Goal: Task Accomplishment & Management: Use online tool/utility

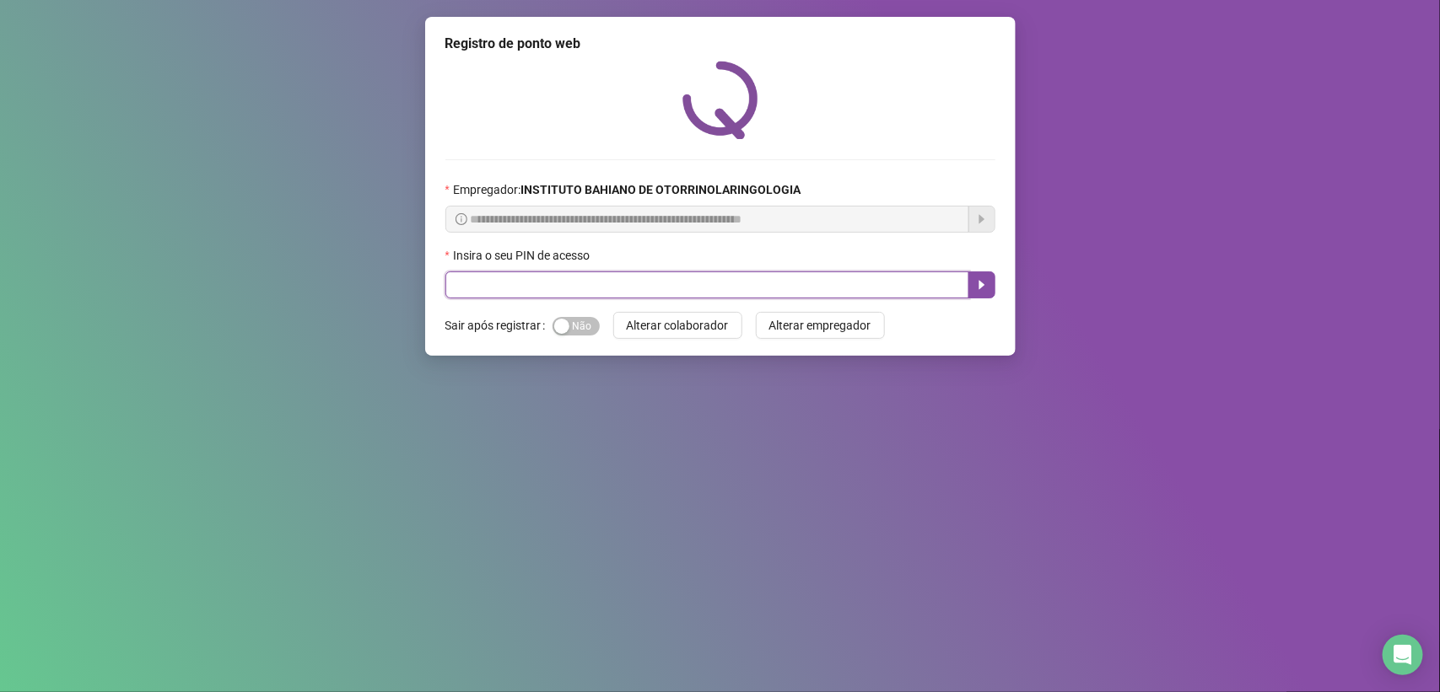
click at [503, 294] on input "text" at bounding box center [707, 285] width 524 height 27
type input "****"
click at [983, 284] on icon "caret-right" at bounding box center [981, 284] width 13 height 13
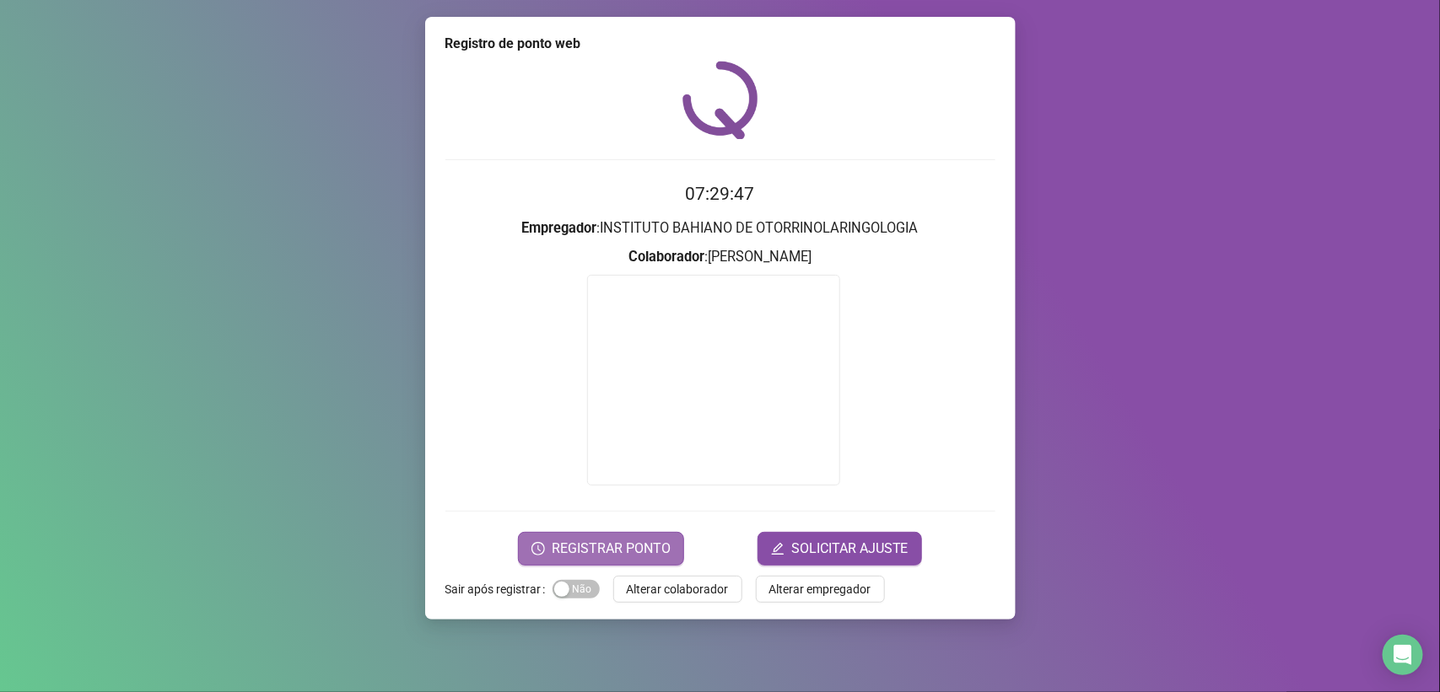
click at [635, 541] on span "REGISTRAR PONTO" at bounding box center [611, 549] width 119 height 20
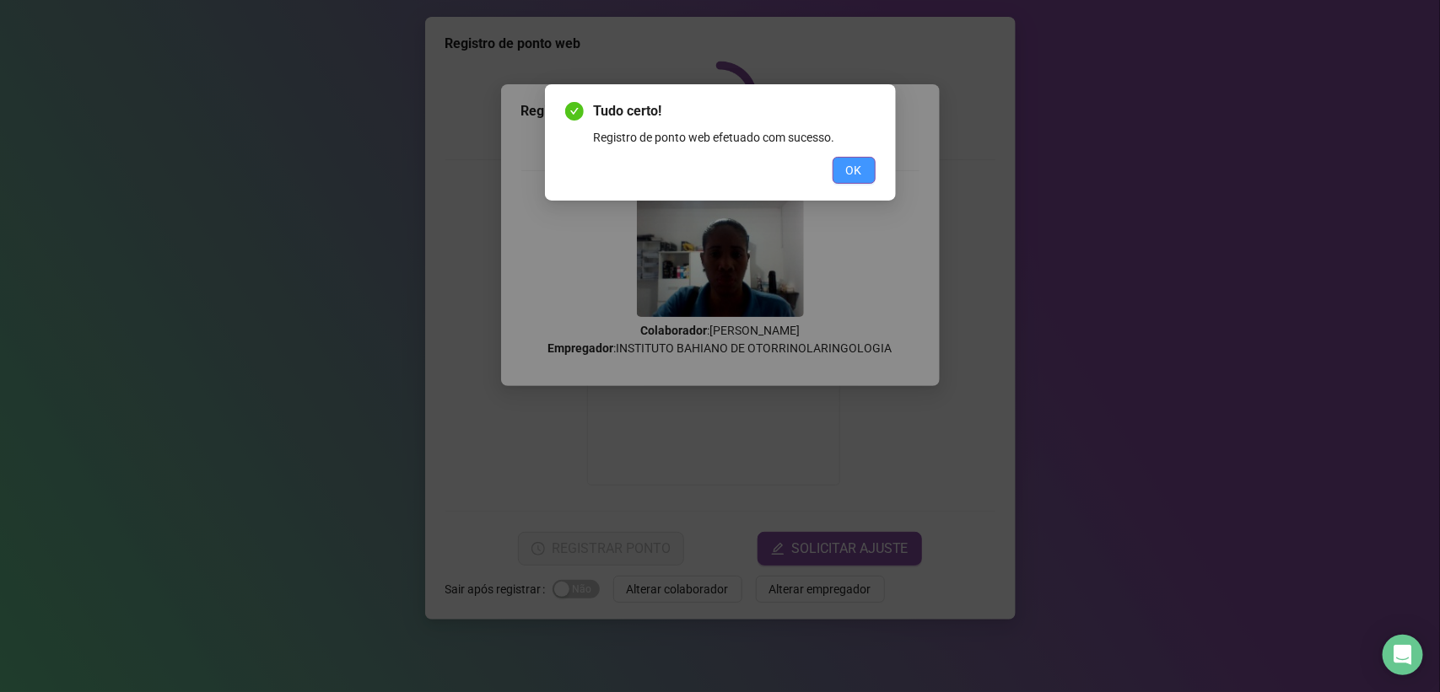
click at [844, 162] on button "OK" at bounding box center [853, 170] width 43 height 27
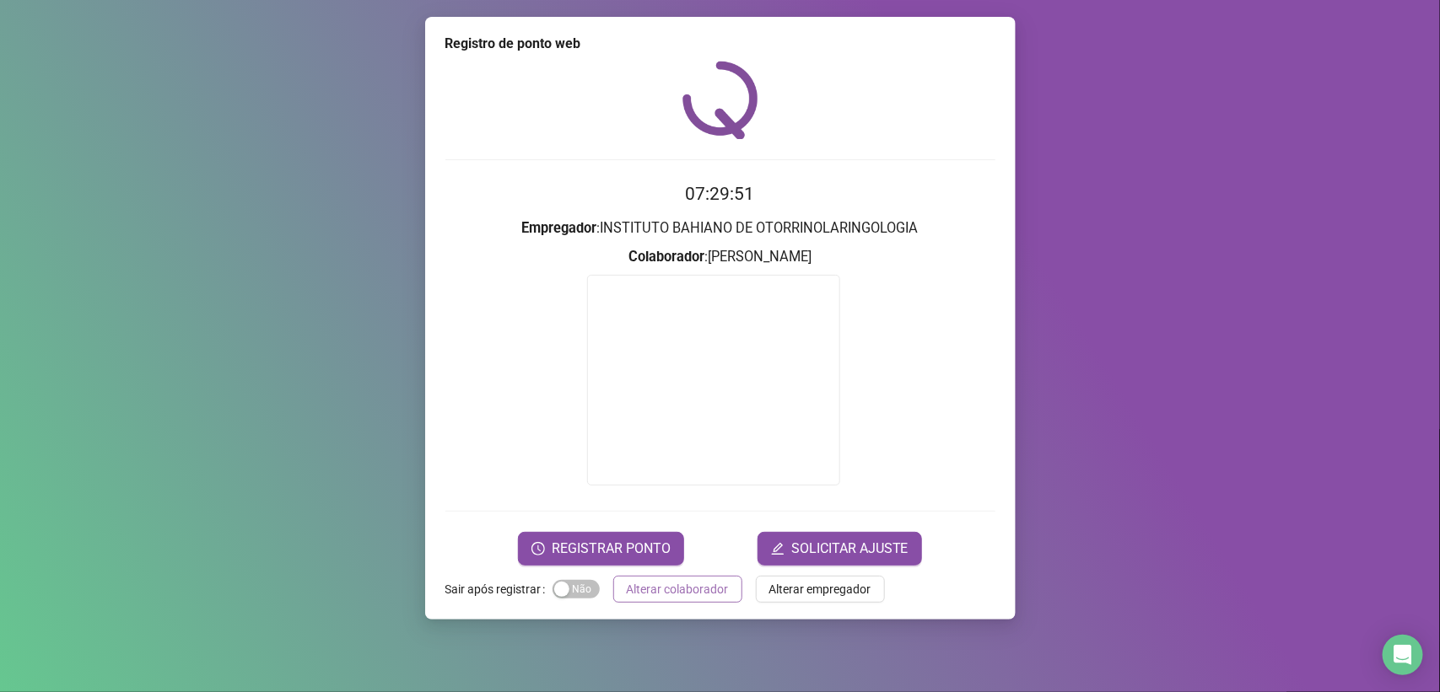
click at [665, 582] on span "Alterar colaborador" at bounding box center [678, 589] width 102 height 19
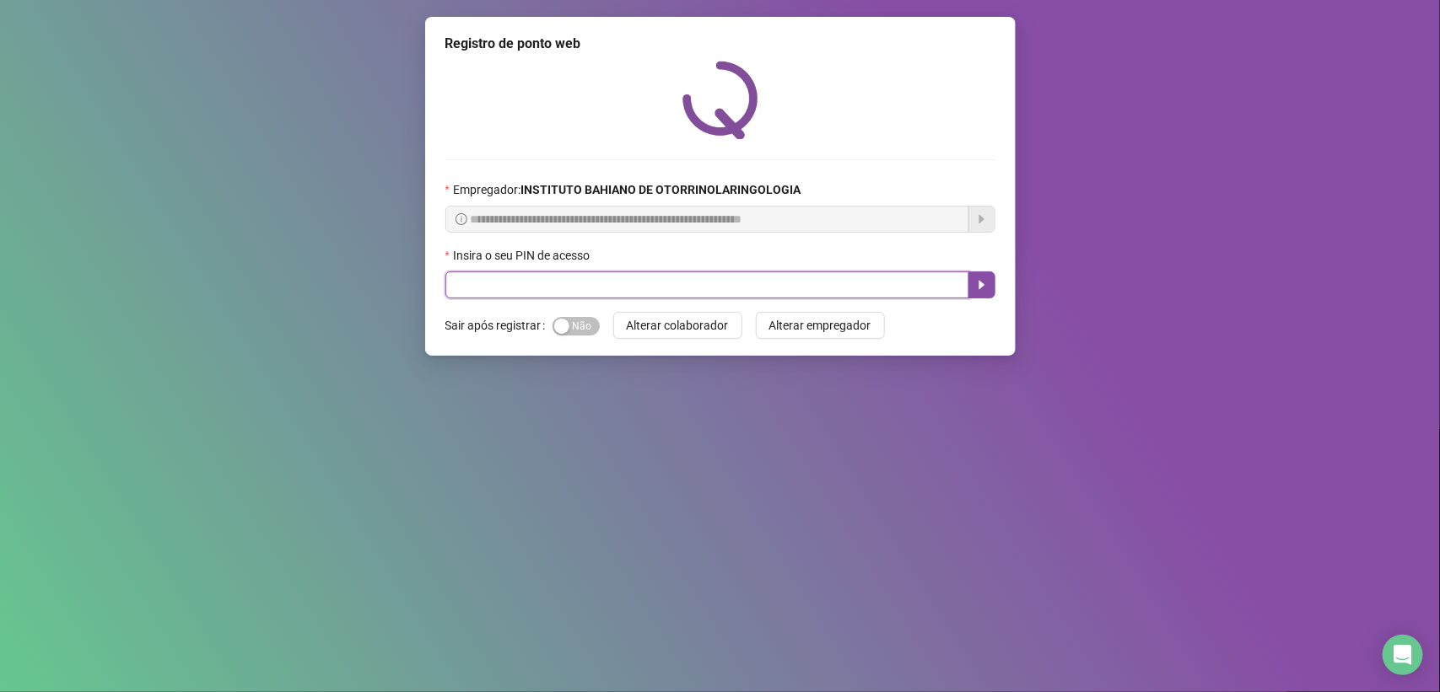
click at [450, 288] on input "text" at bounding box center [707, 285] width 524 height 27
click at [976, 280] on icon "caret-right" at bounding box center [981, 284] width 13 height 13
type input "****"
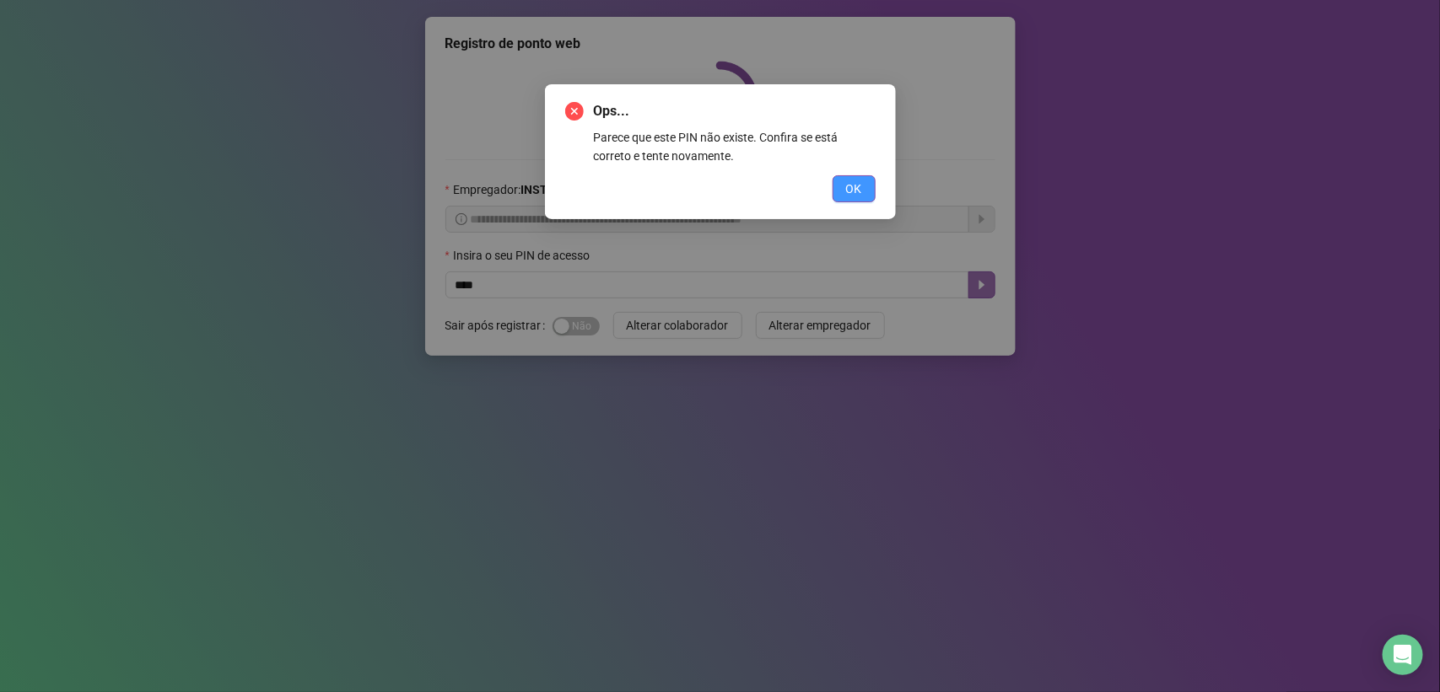
click at [850, 197] on span "OK" at bounding box center [854, 189] width 16 height 19
click at [850, 197] on div "Ops... Parece que este PIN não existe. Confira se está correto e tente novament…" at bounding box center [720, 346] width 1440 height 692
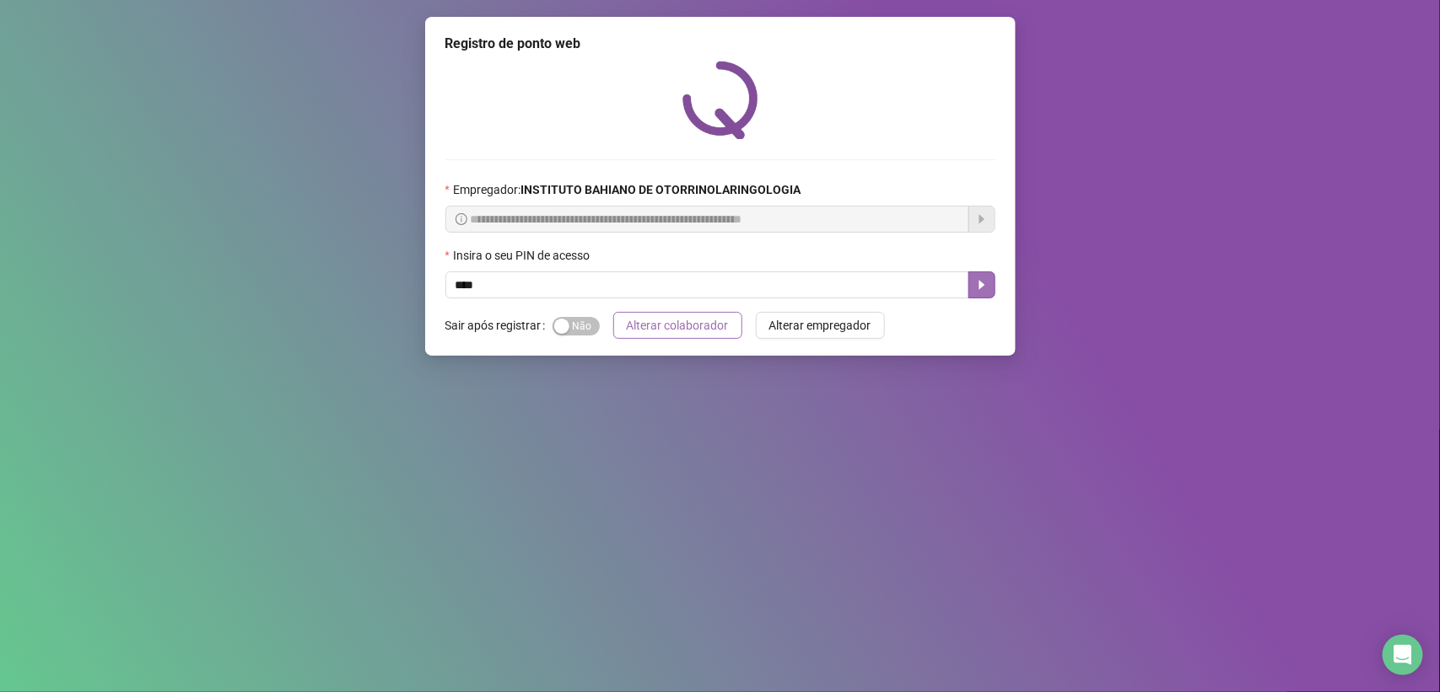
click at [618, 314] on button "Alterar colaborador" at bounding box center [677, 325] width 129 height 27
click at [586, 331] on span "Sim Não" at bounding box center [575, 326] width 47 height 19
click at [595, 299] on input "text" at bounding box center [707, 285] width 524 height 27
type input "****"
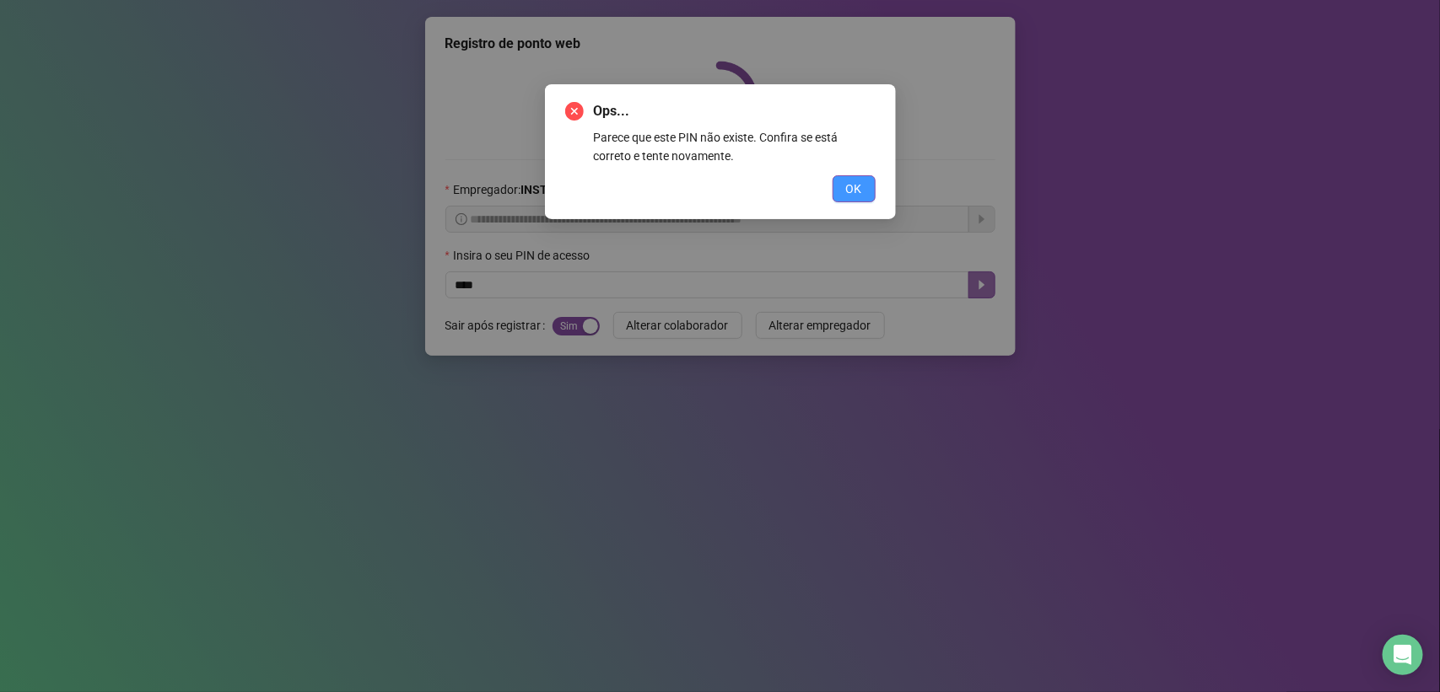
click at [852, 191] on span "OK" at bounding box center [854, 189] width 16 height 19
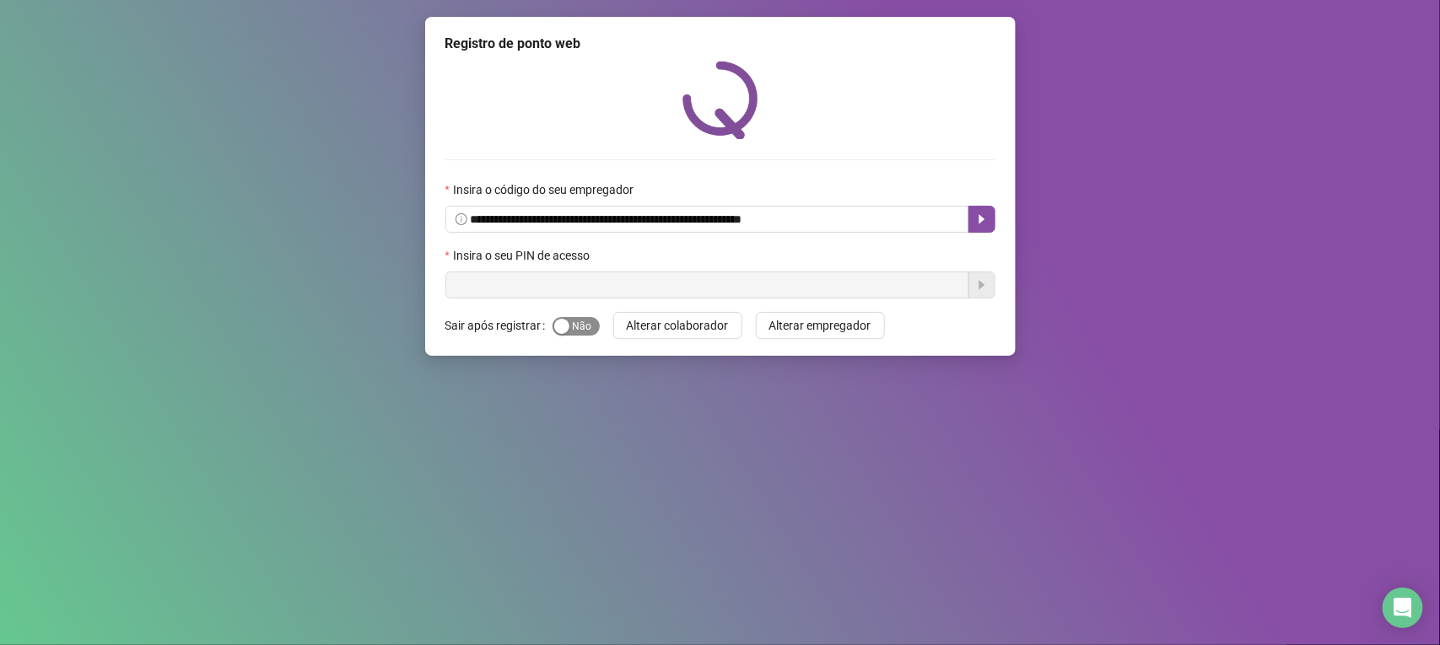
click at [579, 330] on span "Sim Não" at bounding box center [575, 326] width 47 height 19
click at [579, 294] on input "text" at bounding box center [707, 285] width 524 height 27
